Goal: Task Accomplishment & Management: Manage account settings

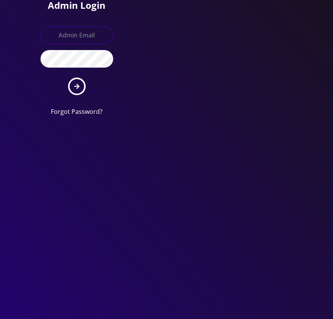
type input "[EMAIL_ADDRESS][DOMAIN_NAME]"
click at [84, 80] on form "[EMAIL_ADDRESS][DOMAIN_NAME] Forgot Password?" at bounding box center [76, 71] width 73 height 90
click at [81, 85] on button "submit" at bounding box center [77, 87] width 18 height 18
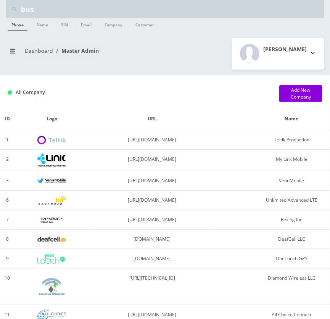
click at [53, 10] on input "bus" at bounding box center [172, 9] width 302 height 15
paste input "Evelyn Mose"
type input "Evelyn Moses"
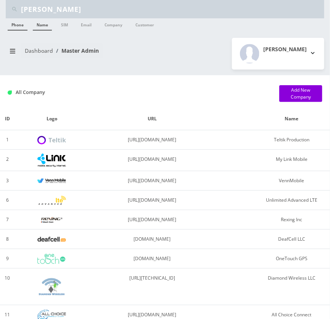
click at [39, 23] on link "Name" at bounding box center [42, 24] width 19 height 12
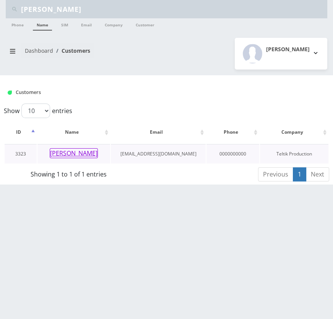
click at [84, 149] on button "[PERSON_NAME]" at bounding box center [74, 153] width 48 height 10
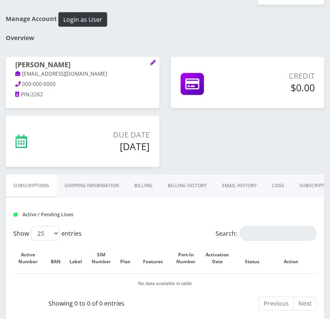
scroll to position [69, 0]
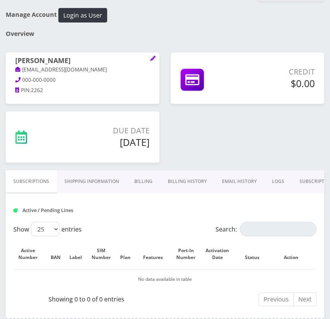
click at [85, 179] on link "Shipping Information" at bounding box center [92, 181] width 70 height 22
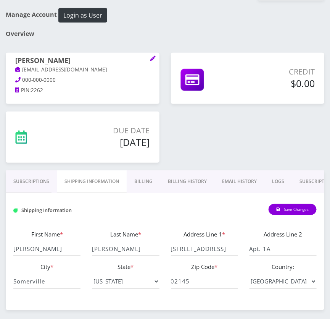
click at [136, 184] on link "Billing" at bounding box center [144, 181] width 34 height 22
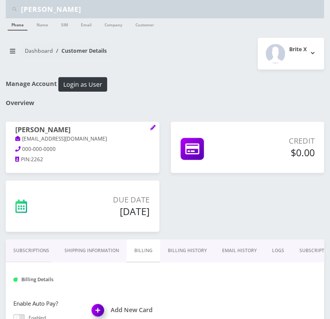
click at [195, 244] on link "Billing History" at bounding box center [187, 250] width 54 height 22
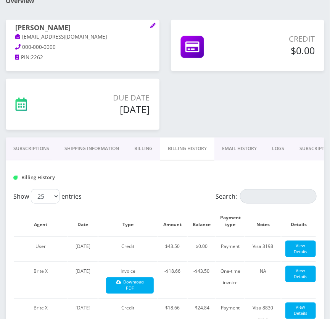
scroll to position [104, 0]
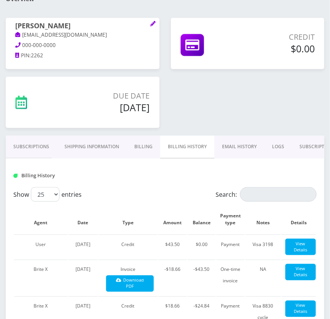
click at [33, 145] on link "Subscriptions" at bounding box center [31, 147] width 51 height 22
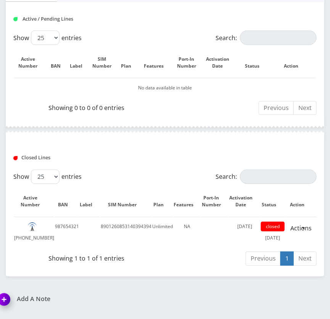
scroll to position [278, 0]
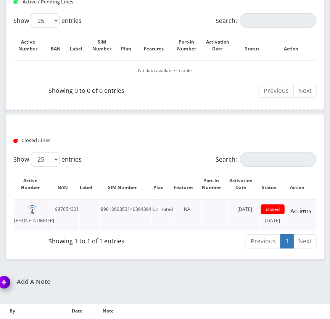
click at [124, 210] on td "8901260853140394394" at bounding box center [126, 215] width 51 height 31
copy td "8901260853140394394"
